Goal: Complete application form

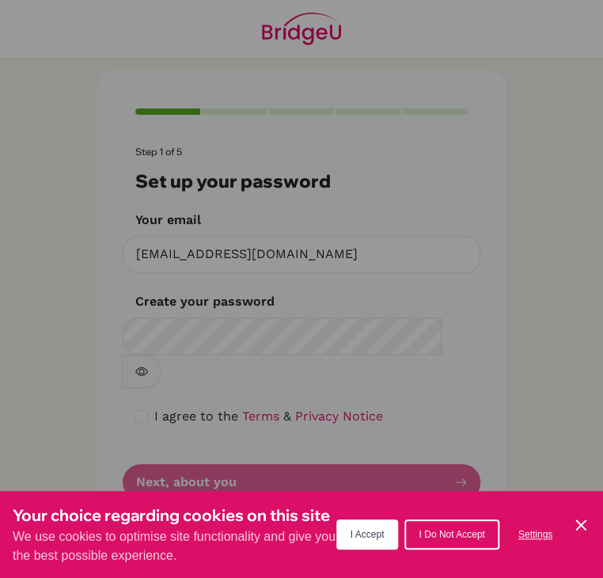
click at [379, 534] on span "I Accept" at bounding box center [368, 534] width 34 height 11
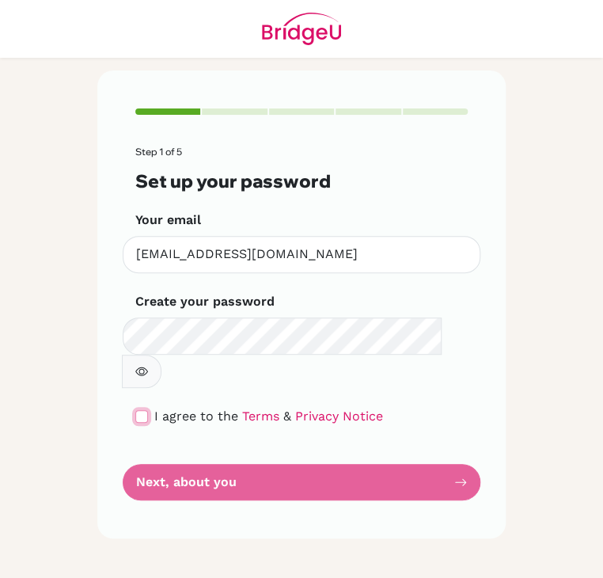
click at [141, 410] on input "checkbox" at bounding box center [141, 416] width 13 height 13
checkbox input "true"
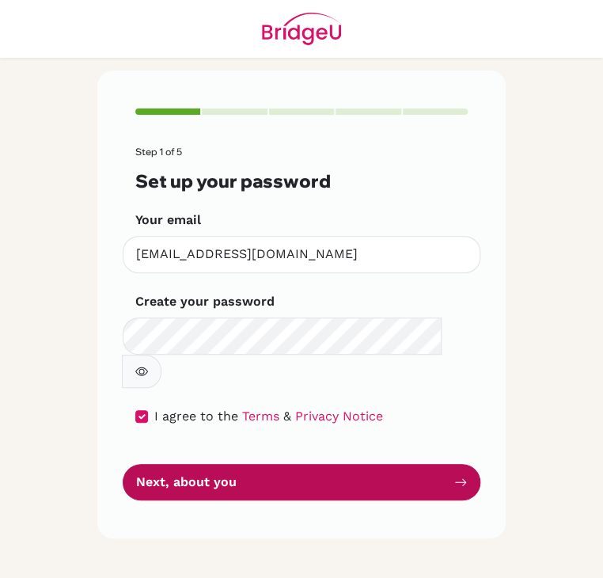
click at [207, 464] on button "Next, about you" at bounding box center [302, 482] width 358 height 37
click at [331, 464] on button "Next, about you" at bounding box center [302, 482] width 358 height 37
click at [396, 464] on button "Next, about you" at bounding box center [302, 482] width 358 height 37
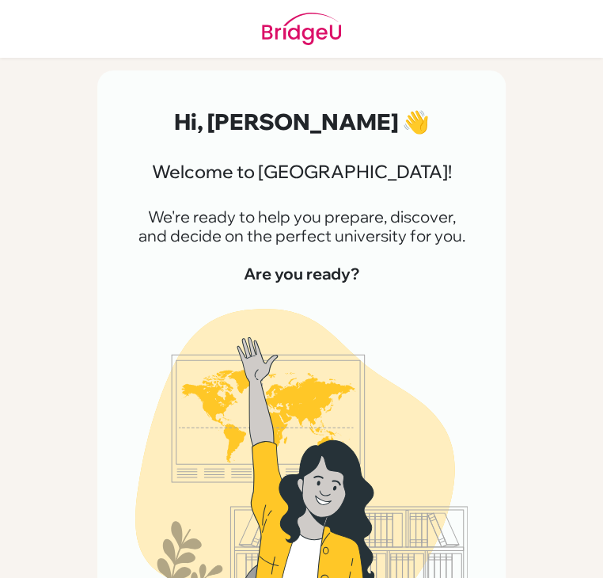
scroll to position [188, 0]
